Goal: Use online tool/utility: Utilize a website feature to perform a specific function

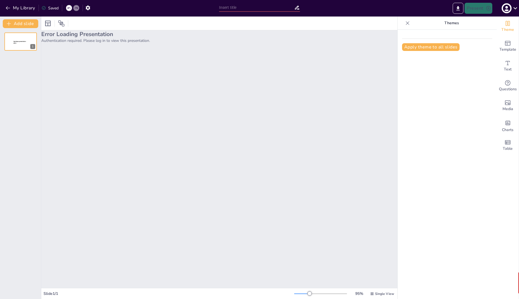
click at [148, 71] on div "Error Loading Presentation Authentication required. Please log in to view this …" at bounding box center [219, 159] width 356 height 258
click at [2, 35] on div "Sendsteps presentation editor 1" at bounding box center [20, 42] width 41 height 18
click at [15, 39] on div at bounding box center [20, 41] width 33 height 19
click at [23, 38] on icon at bounding box center [24, 37] width 3 height 3
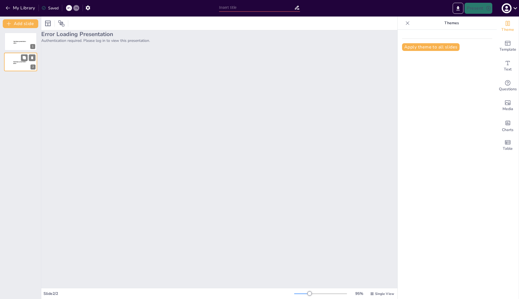
click at [18, 67] on div at bounding box center [20, 62] width 33 height 19
click at [251, 128] on div "Error Loading Presentation Authentication required. Please log in to view this …" at bounding box center [219, 159] width 356 height 258
click at [406, 20] on icon at bounding box center [408, 23] width 6 height 6
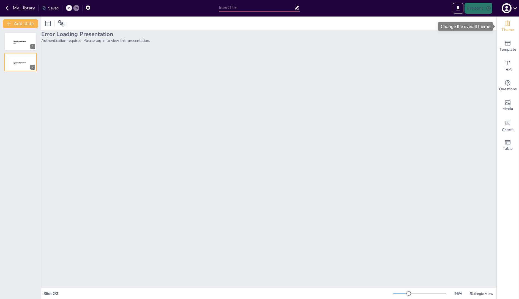
click at [506, 25] on icon "Change the overall theme" at bounding box center [508, 23] width 7 height 7
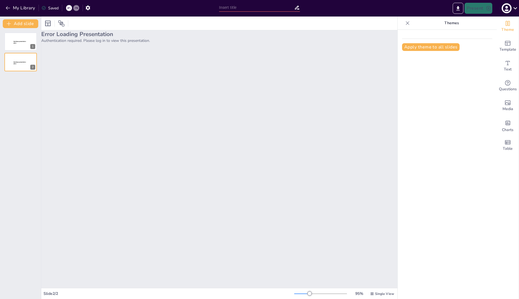
click at [450, 23] on p "Themes" at bounding box center [451, 23] width 79 height 13
click at [443, 47] on button "Apply theme to all slides" at bounding box center [431, 47] width 58 height 8
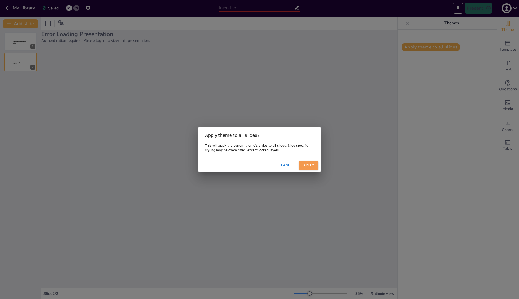
click at [307, 164] on button "Apply" at bounding box center [309, 165] width 20 height 9
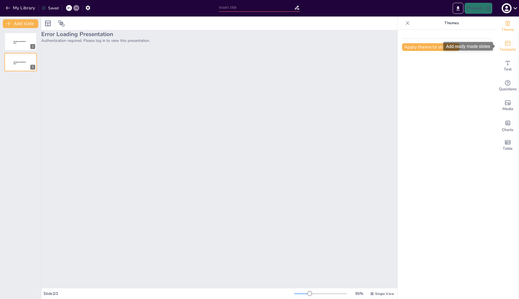
click at [508, 45] on icon "Add ready made slides" at bounding box center [508, 43] width 6 height 5
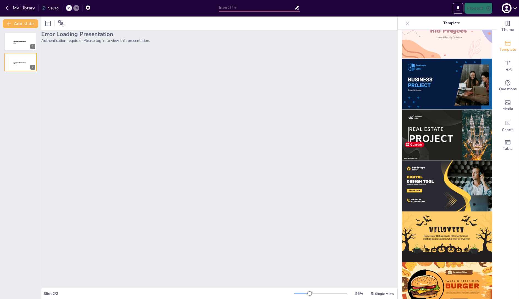
scroll to position [452, 0]
